Goal: Navigation & Orientation: Find specific page/section

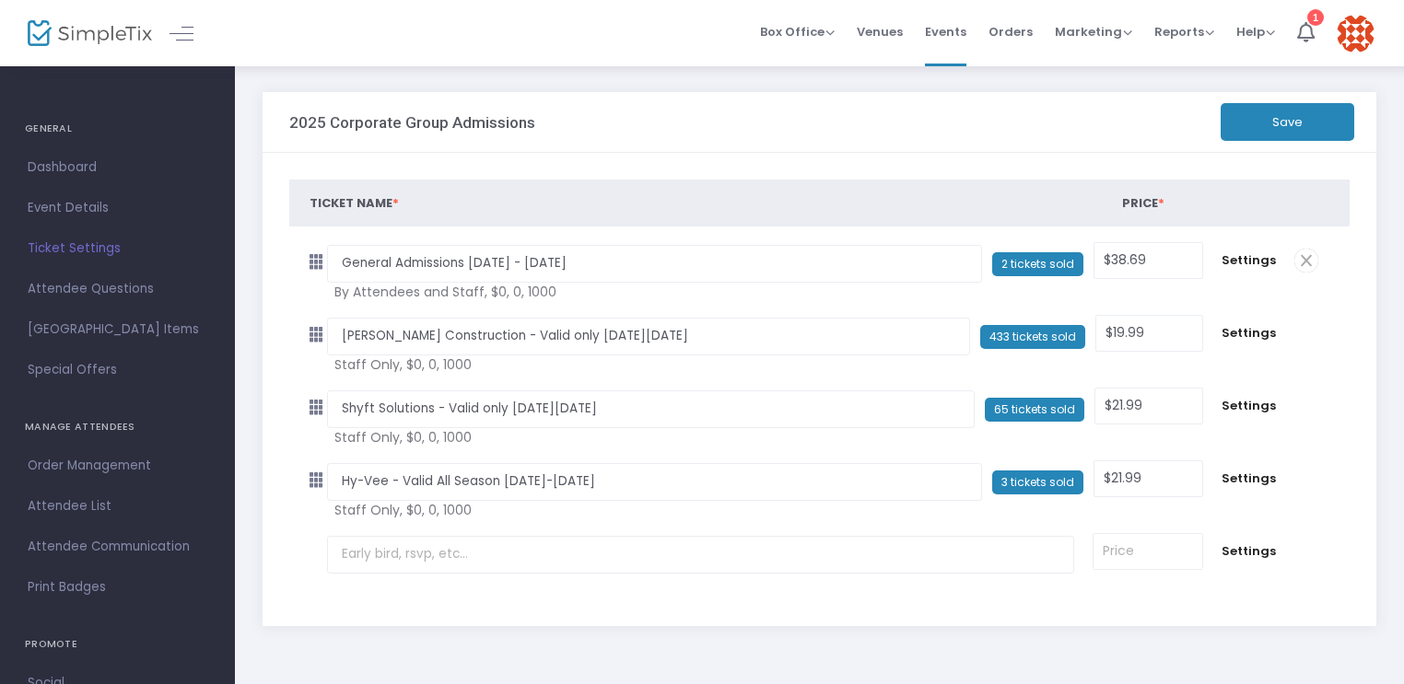
click at [88, 250] on span "Ticket Settings" at bounding box center [118, 249] width 180 height 24
click at [953, 31] on span "Events" at bounding box center [945, 31] width 41 height 47
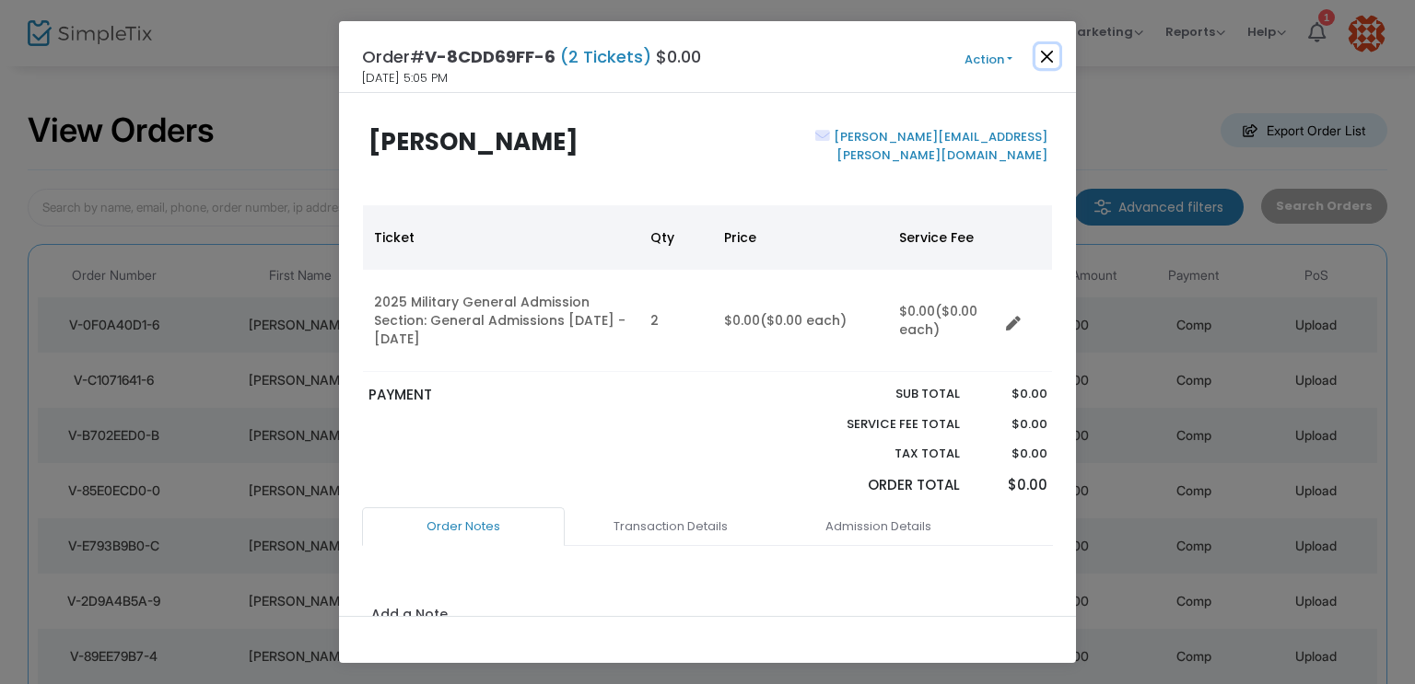
click at [1046, 59] on button "Close" at bounding box center [1047, 56] width 24 height 24
